Goal: Task Accomplishment & Management: Complete application form

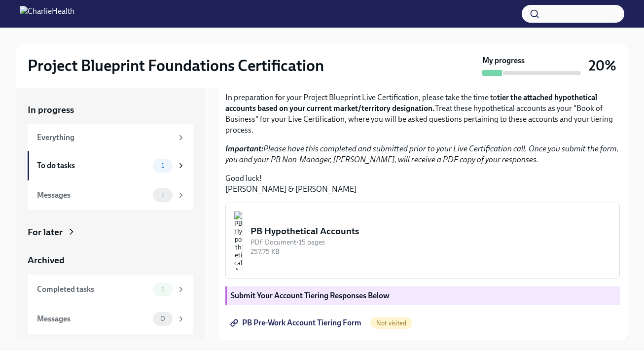
scroll to position [18, 0]
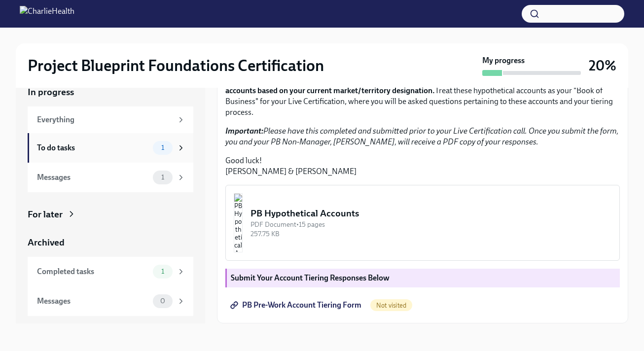
click at [160, 149] on span "1" at bounding box center [162, 147] width 15 height 7
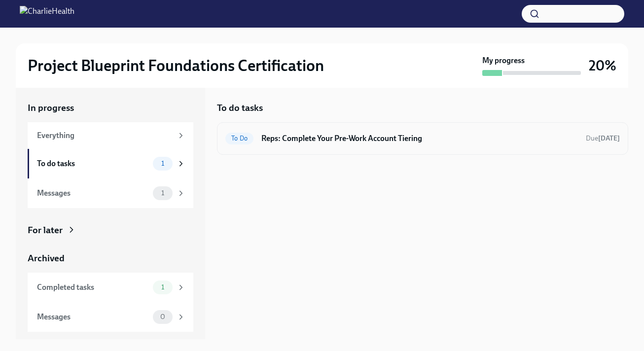
click at [354, 138] on h6 "Reps: Complete Your Pre-Work Account Tiering" at bounding box center [419, 138] width 316 height 11
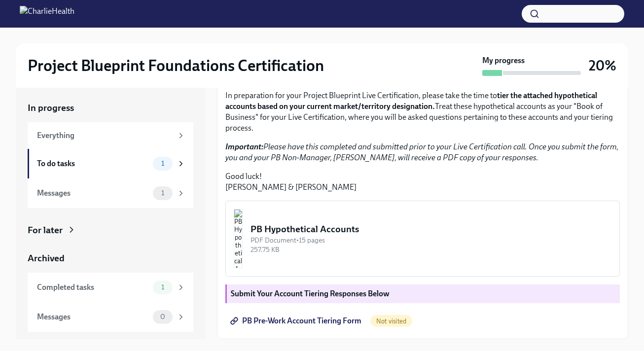
scroll to position [18, 0]
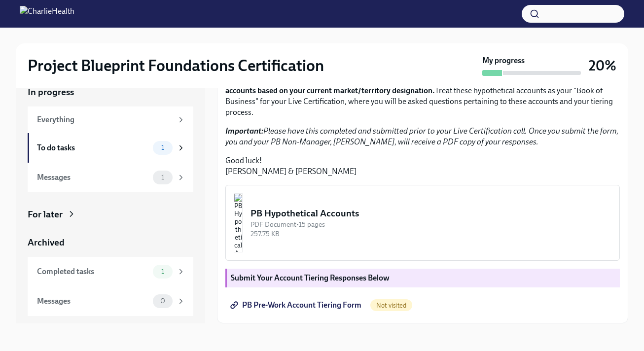
click at [379, 216] on div "PB Hypothetical Accounts" at bounding box center [430, 213] width 361 height 13
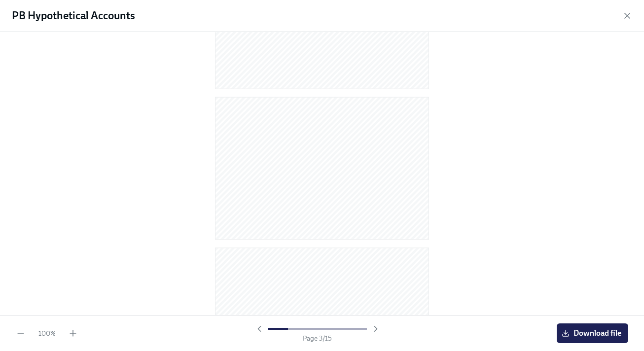
scroll to position [0, 0]
click at [629, 13] on icon "button" at bounding box center [626, 15] width 5 height 5
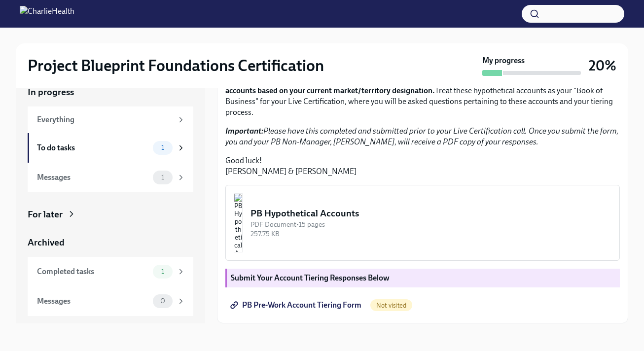
click at [320, 301] on span "PB Pre-Work Account Tiering Form" at bounding box center [296, 305] width 129 height 10
